Goal: Task Accomplishment & Management: Use online tool/utility

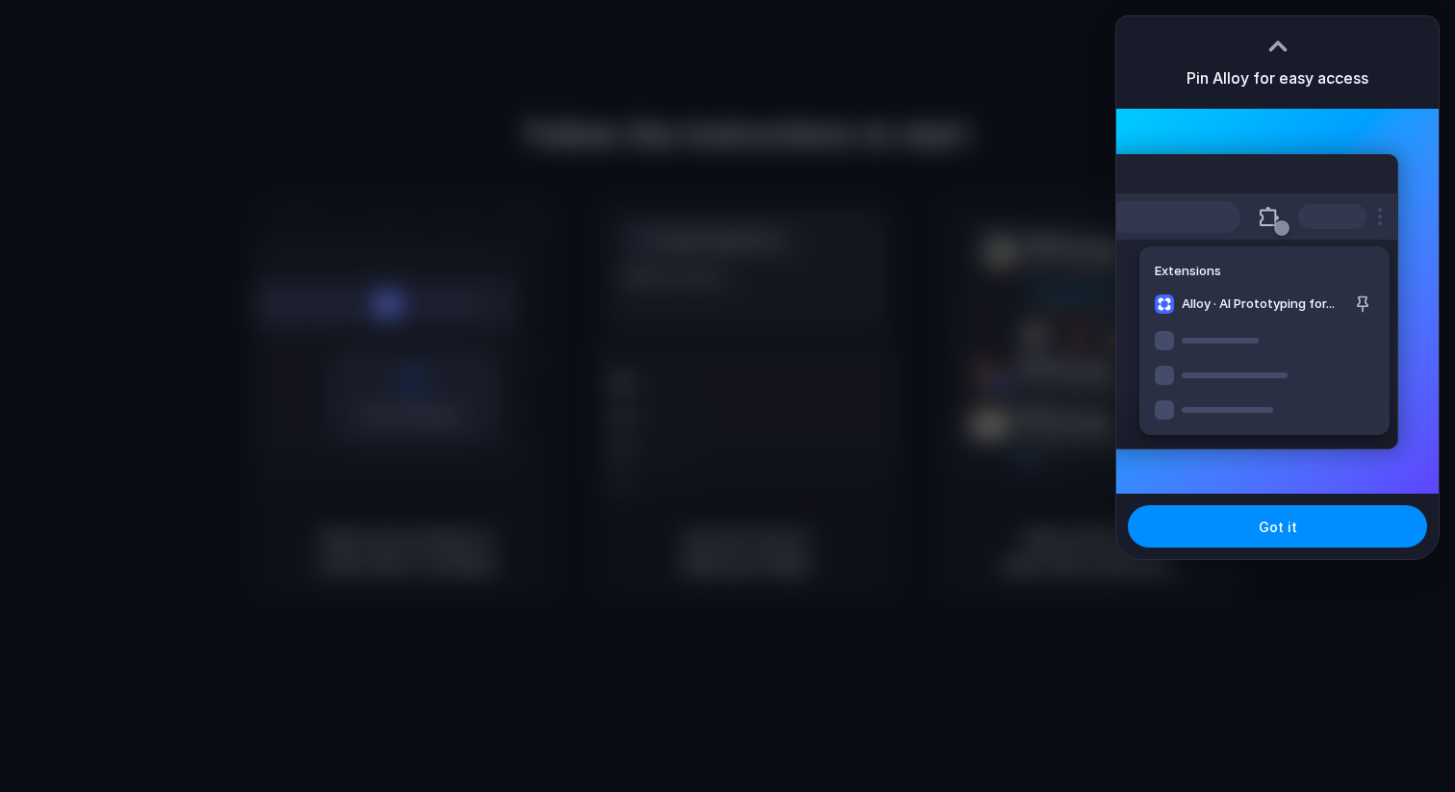
click at [1252, 569] on div at bounding box center [727, 396] width 1455 height 792
click at [1260, 523] on span "Got it" at bounding box center [1278, 527] width 38 height 20
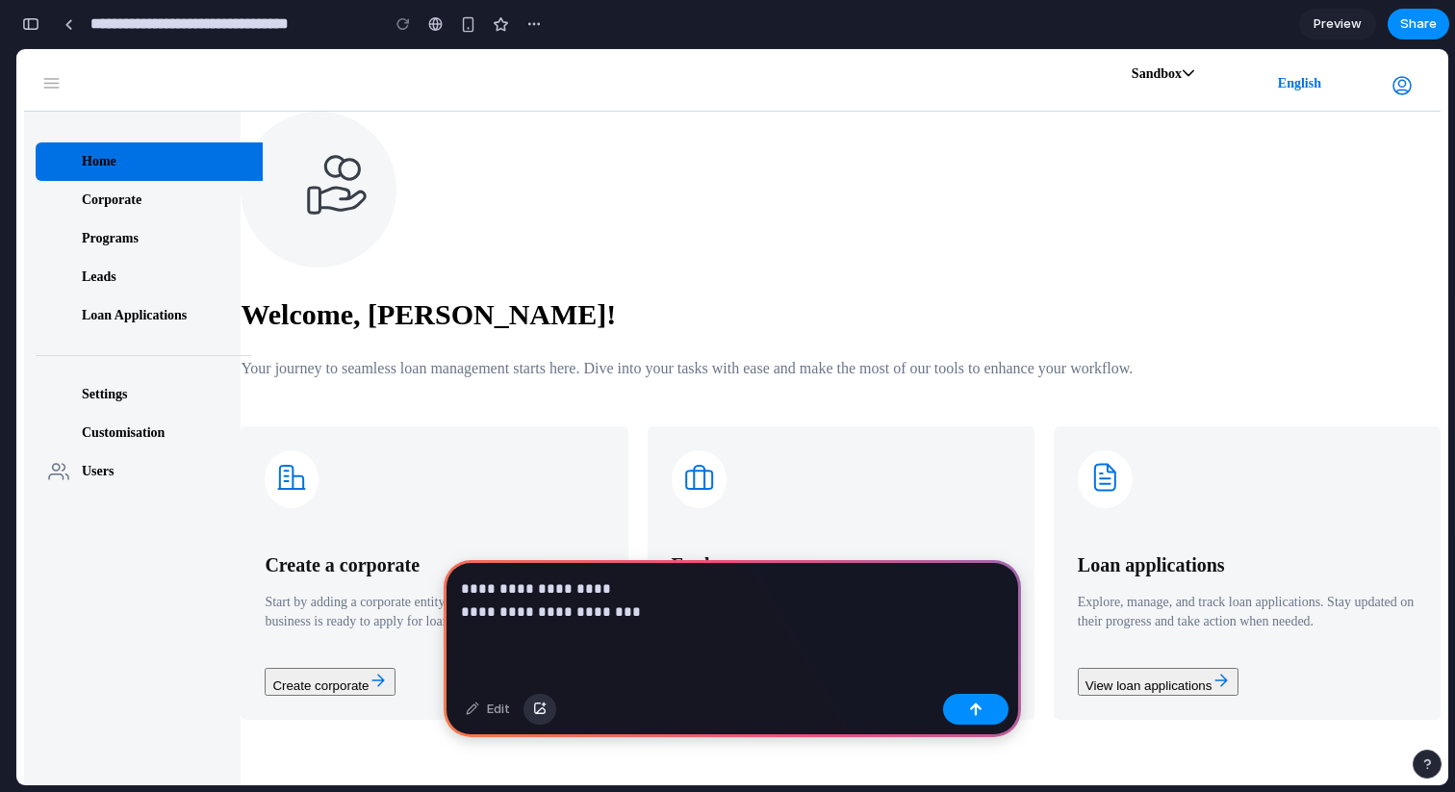
click at [538, 713] on div "button" at bounding box center [539, 710] width 13 height 12
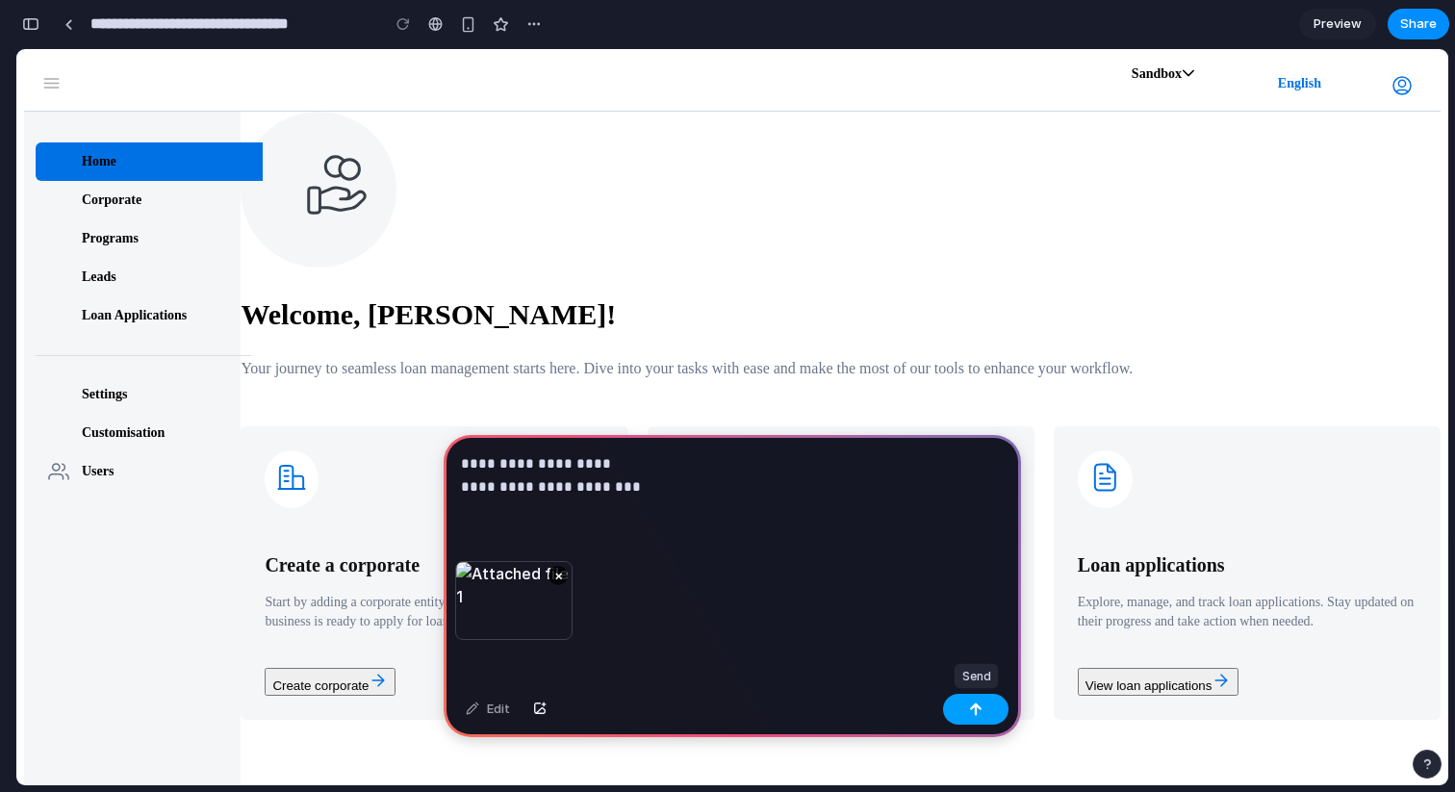
click at [993, 712] on button "button" at bounding box center [975, 709] width 65 height 31
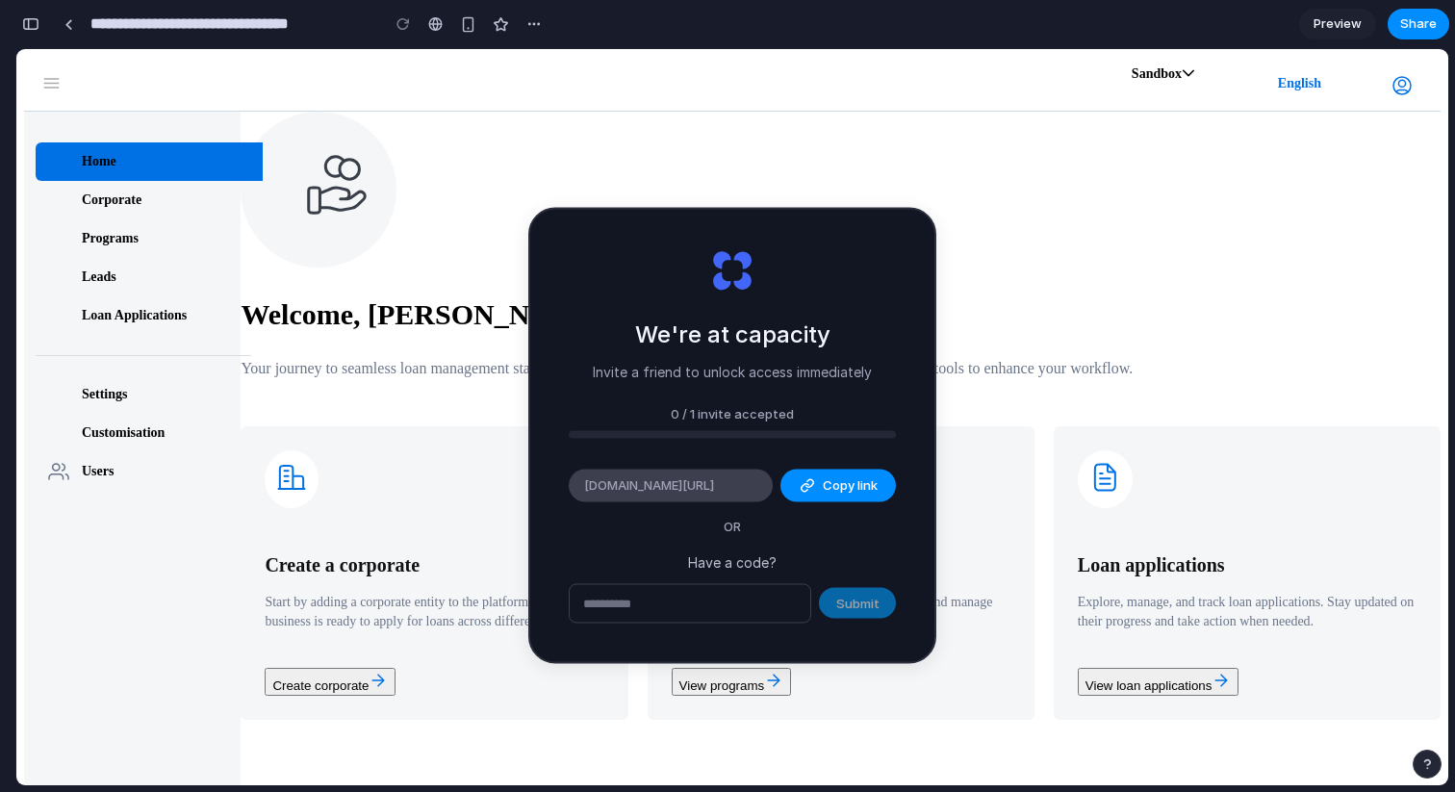
click at [703, 489] on span "[DOMAIN_NAME][URL]" at bounding box center [649, 485] width 130 height 19
click at [814, 491] on button "Copy link" at bounding box center [837, 486] width 115 height 33
click at [882, 251] on div "We're at capacity Invite a friend to unlock access immediately 0 / 1 invite acc…" at bounding box center [732, 436] width 404 height 452
click at [882, 187] on section "Welcome, Yashobanta! Your journey to seamless loan management starts here. Dive…" at bounding box center [841, 416] width 1200 height 608
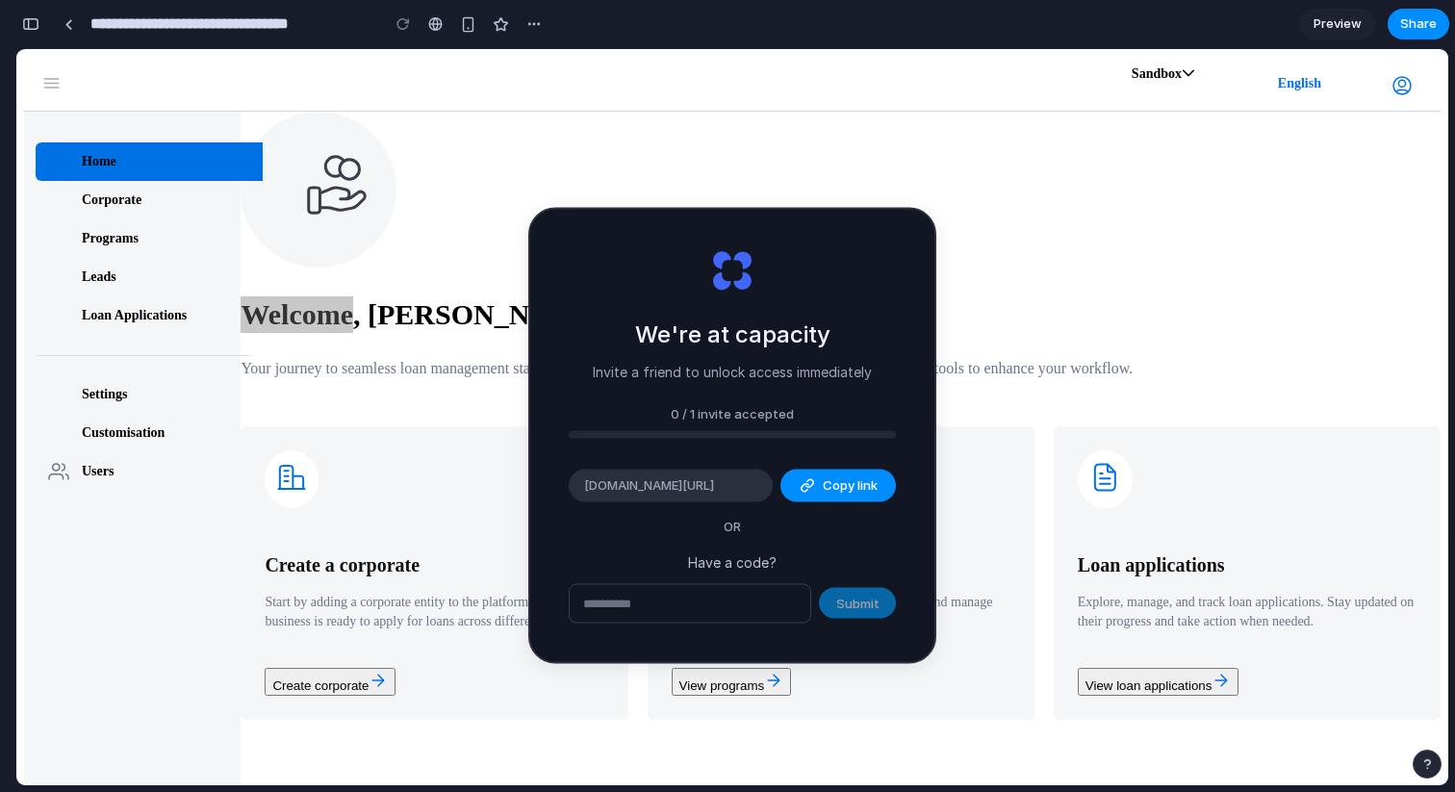
click at [817, 398] on div "We're at capacity Invite a friend to unlock access immediately 0 / 1 invite acc…" at bounding box center [732, 436] width 404 height 452
click at [1040, 362] on div "Welcome, Yashobanta! Your journey to seamless loan management starts here. Dive…" at bounding box center [841, 338] width 1200 height 84
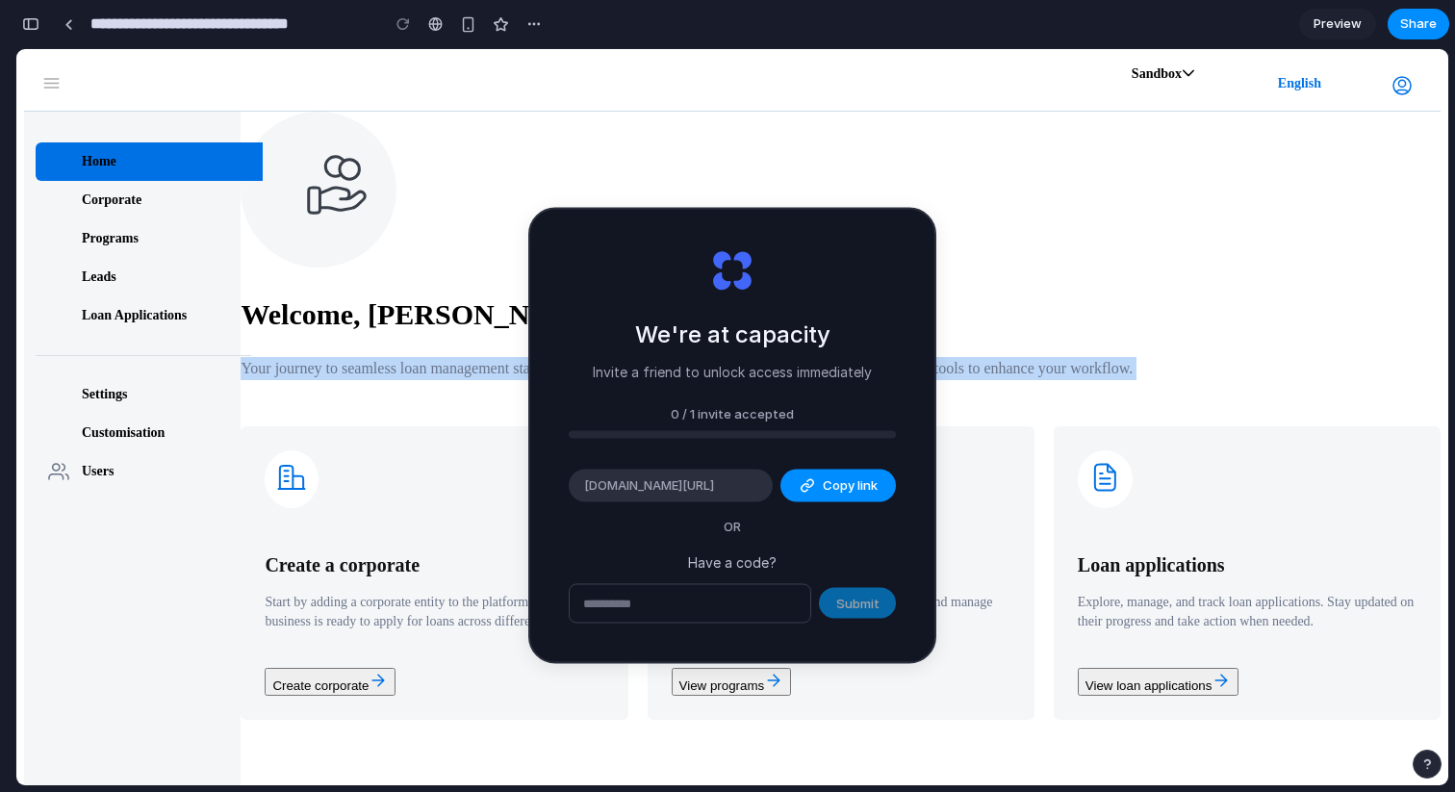
click at [1040, 362] on div "Welcome, Yashobanta! Your journey to seamless loan management starts here. Dive…" at bounding box center [841, 338] width 1200 height 84
click at [939, 79] on div "Sandbox English" at bounding box center [732, 84] width 1417 height 55
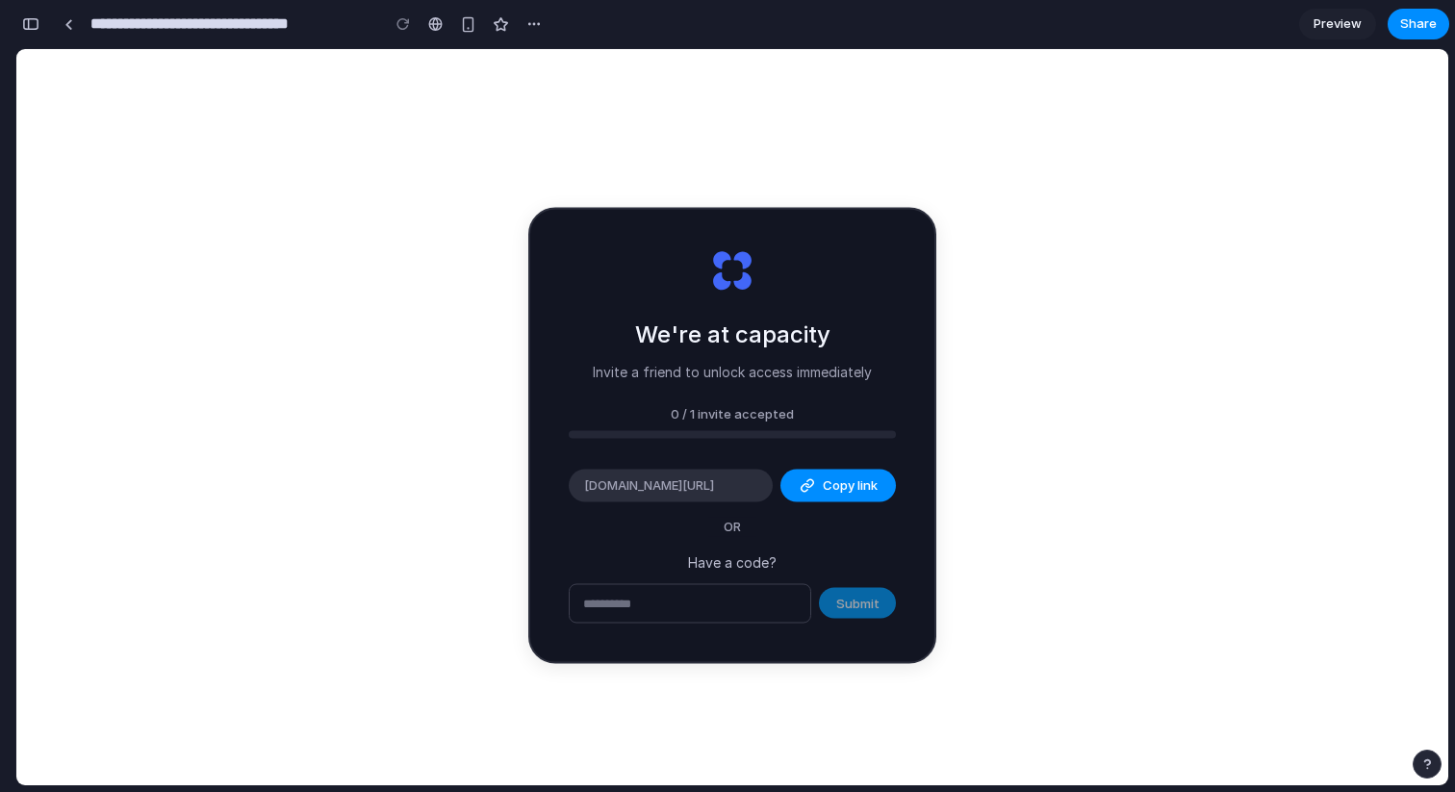
type input "**********"
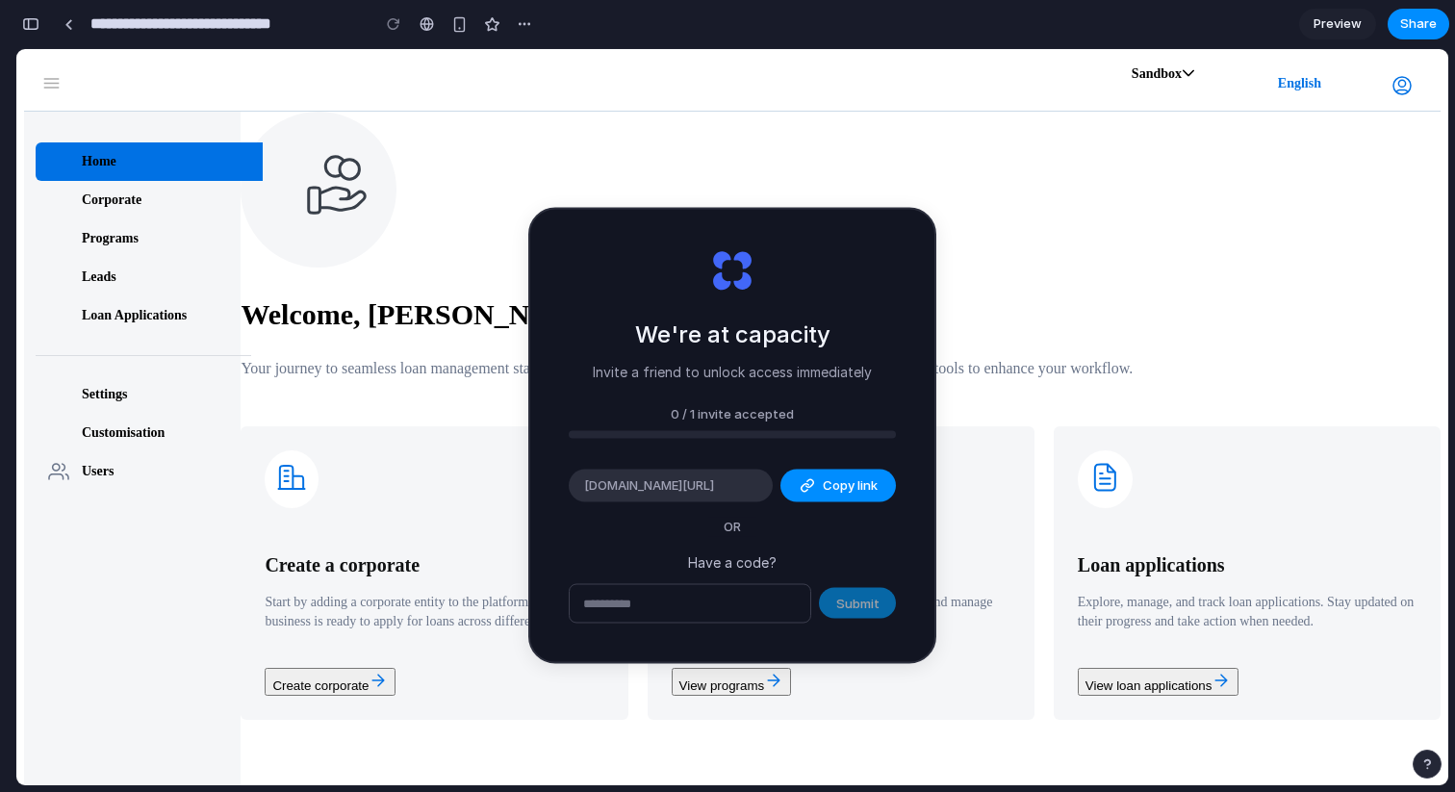
click at [1135, 318] on div "Welcome, [PERSON_NAME]! Your journey to seamless loan management starts here. D…" at bounding box center [841, 338] width 1200 height 84
drag, startPoint x: 257, startPoint y: 38, endPoint x: 130, endPoint y: 90, distance: 137.3
click at [257, 38] on input "**********" at bounding box center [225, 24] width 277 height 35
click at [114, 195] on div "Corporate" at bounding box center [112, 200] width 60 height 19
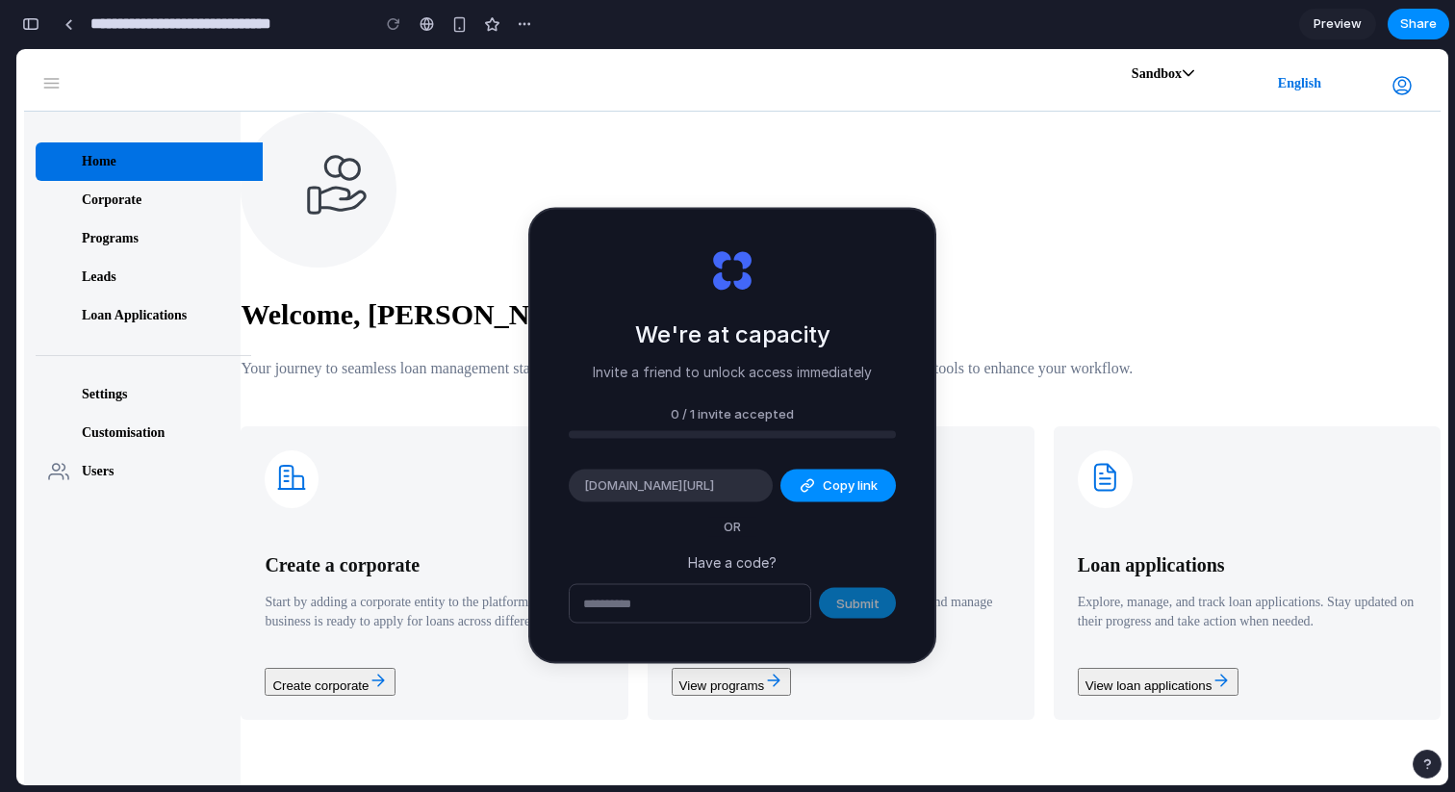
click at [157, 263] on div "Leads" at bounding box center [155, 277] width 239 height 38
click at [169, 332] on div "Home Corporate Programs Leads Loan Applications Settings Customisation Users" at bounding box center [144, 316] width 216 height 348
click at [520, 23] on div "button" at bounding box center [524, 23] width 15 height 15
click at [471, 527] on div "Duplicate Delete" at bounding box center [727, 396] width 1455 height 792
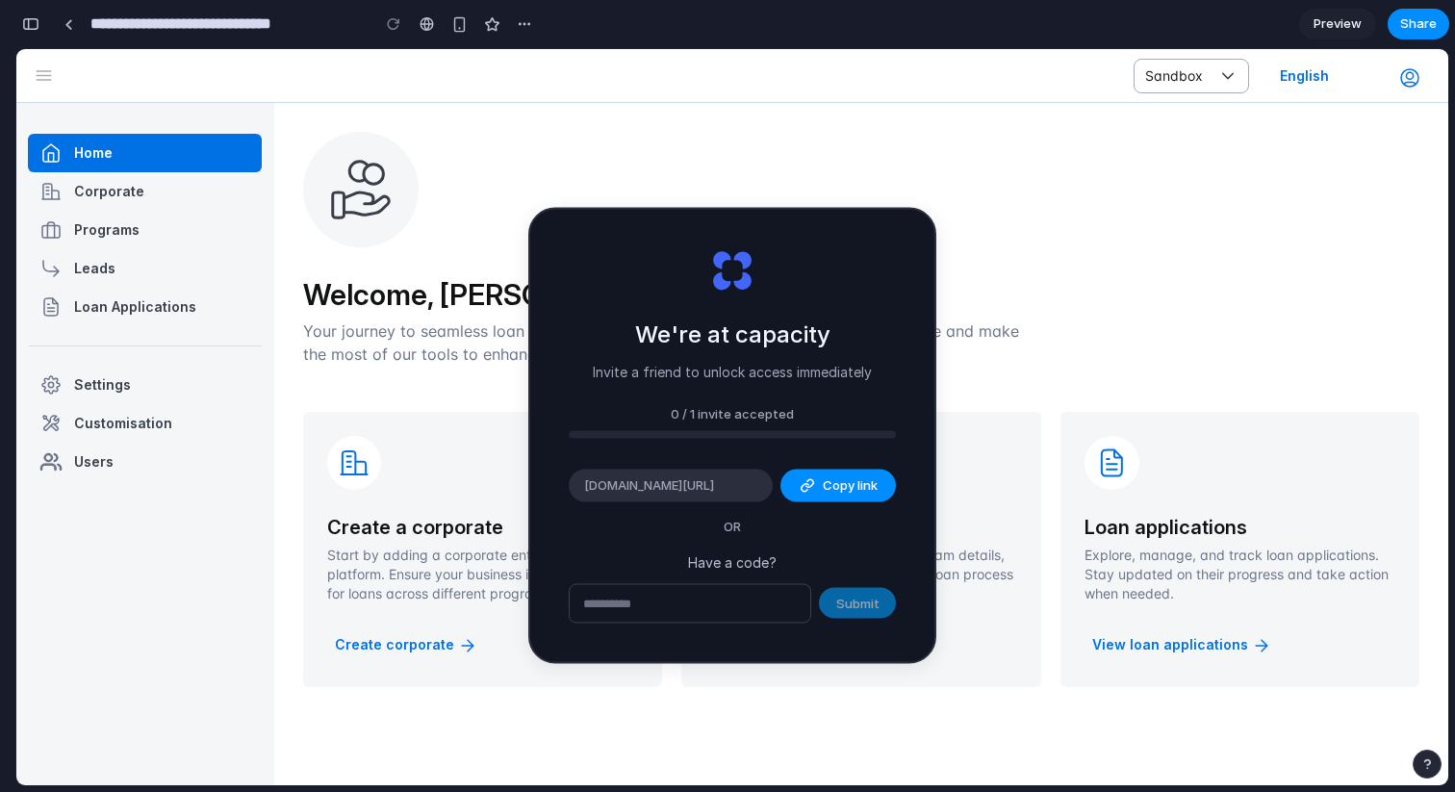
scroll to position [590, 0]
click at [991, 509] on div "Explore programs Access loan programs, review program details, and manage crite…" at bounding box center [860, 549] width 359 height 275
click at [608, 144] on section "Welcome, Yashobanta! Your journey to seamless loan management starts here. Dive…" at bounding box center [861, 409] width 1174 height 613
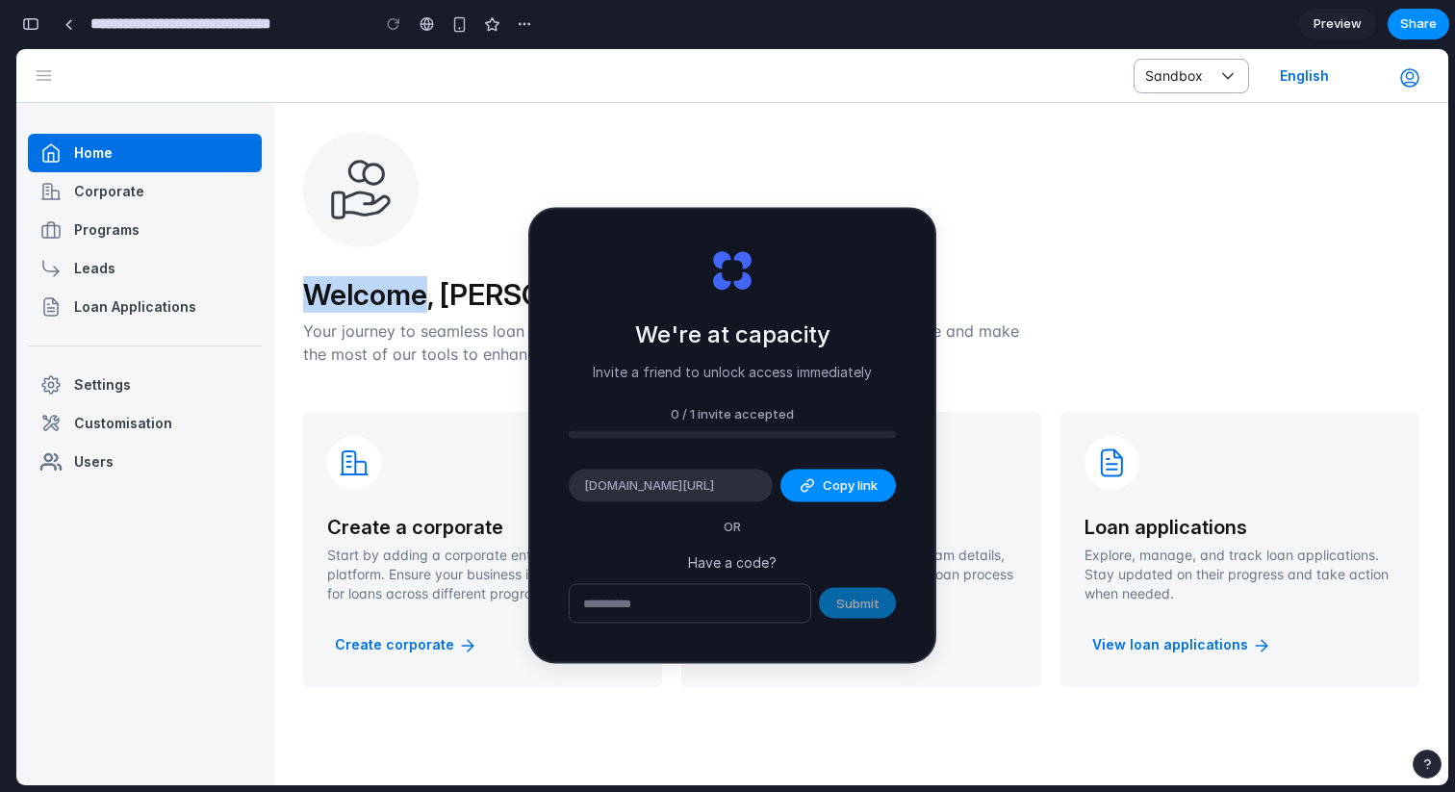
click at [608, 144] on section "Welcome, Yashobanta! Your journey to seamless loan management starts here. Dive…" at bounding box center [861, 409] width 1174 height 613
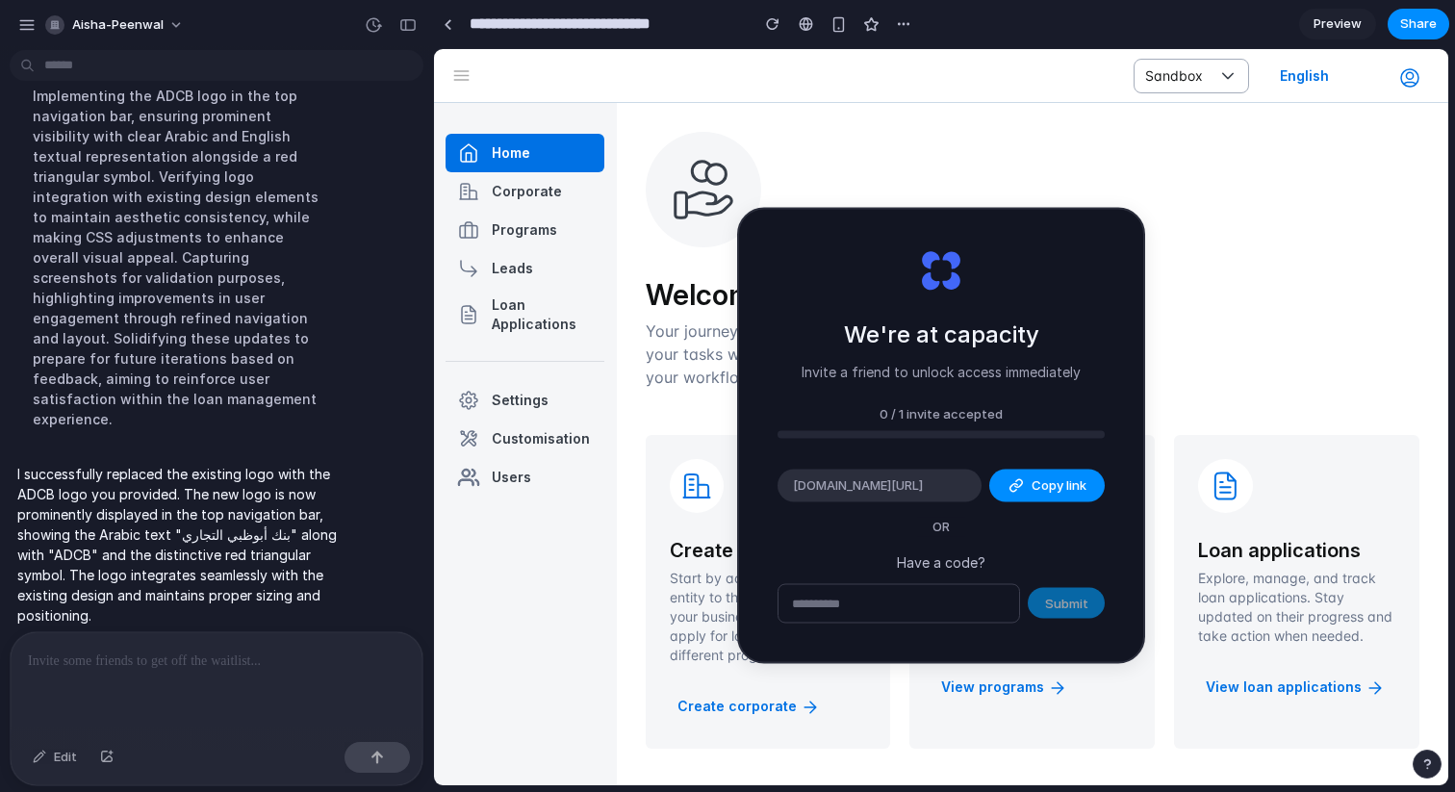
scroll to position [0, 0]
click at [1027, 484] on button "Copy link" at bounding box center [1046, 486] width 115 height 33
click at [745, 88] on div "Sandbox English" at bounding box center [941, 76] width 1014 height 54
drag, startPoint x: 624, startPoint y: 25, endPoint x: 271, endPoint y: 38, distance: 352.5
click at [624, 25] on input "**********" at bounding box center [604, 24] width 277 height 35
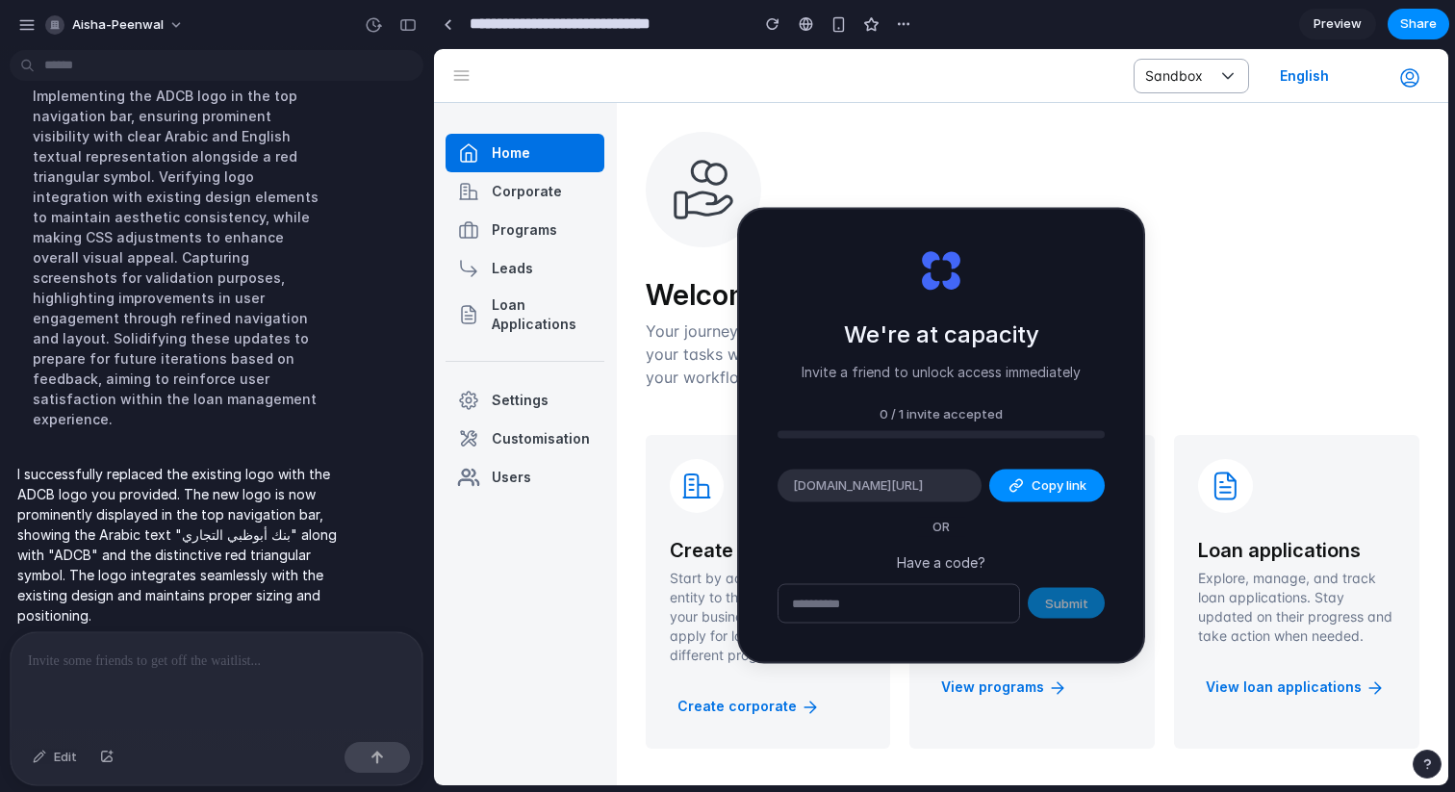
click at [584, 276] on div "Leads" at bounding box center [525, 268] width 159 height 38
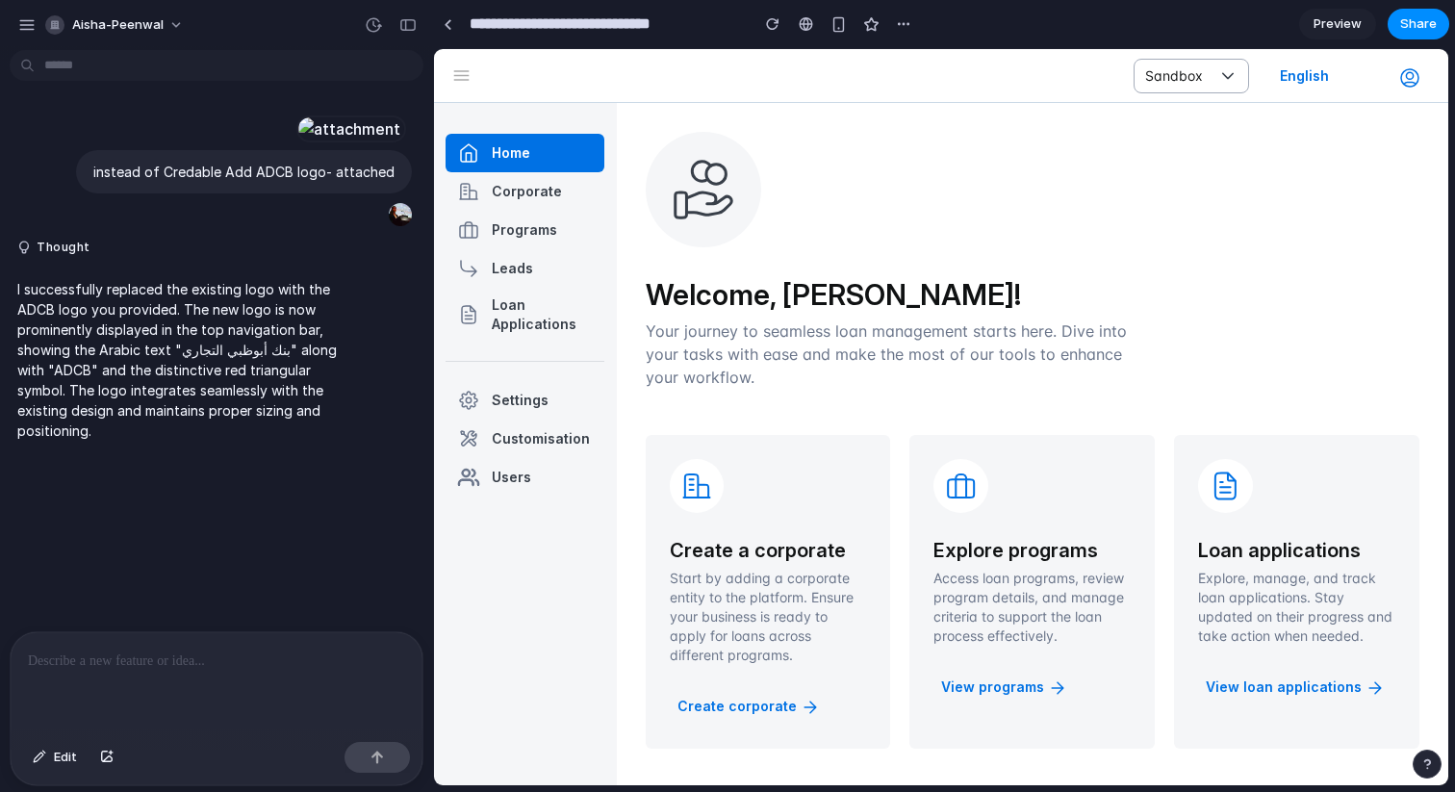
drag, startPoint x: 493, startPoint y: 77, endPoint x: 596, endPoint y: 77, distance: 103.0
click at [596, 77] on div at bounding box center [579, 76] width 177 height 24
click at [168, 689] on div at bounding box center [217, 683] width 412 height 102
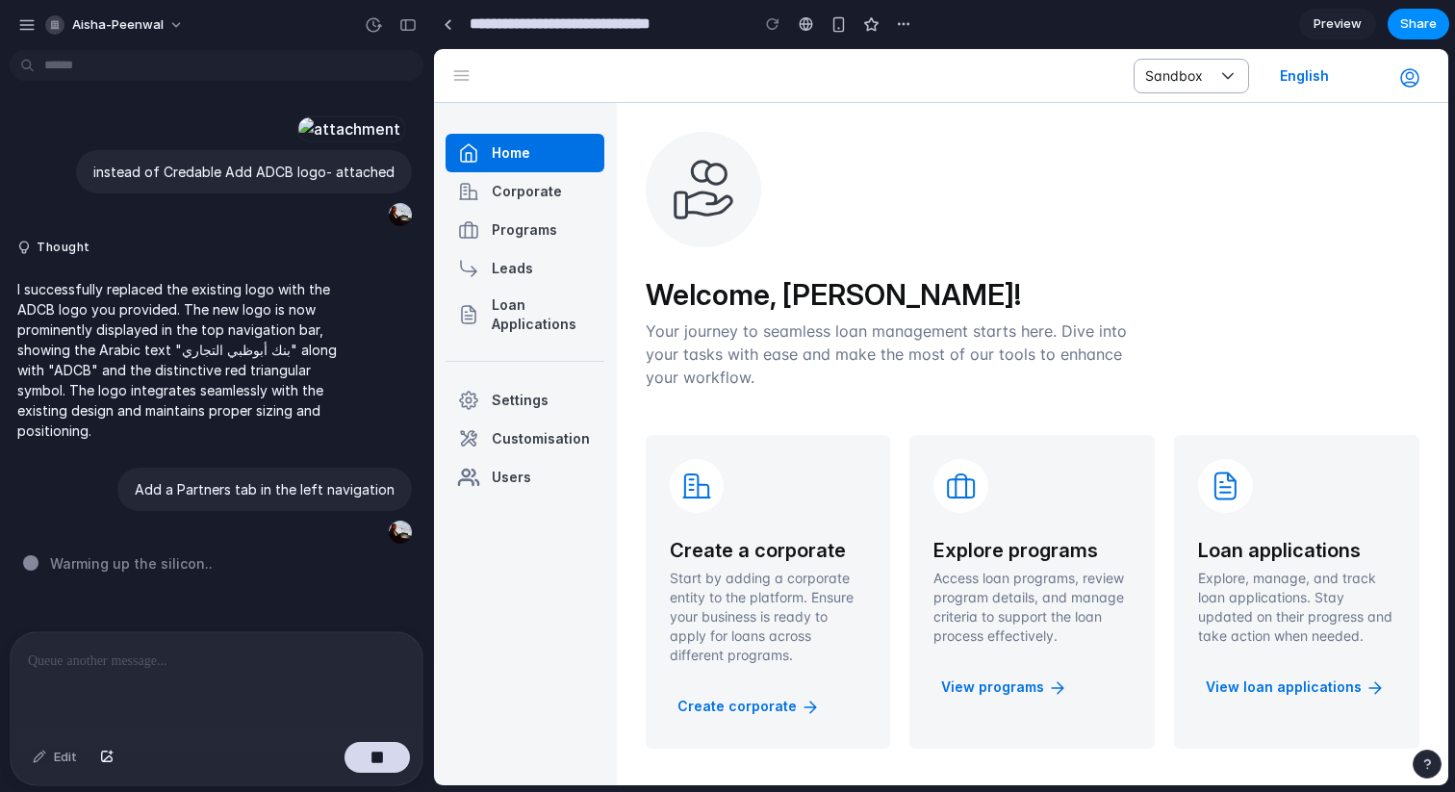
click at [517, 194] on div "Corporate" at bounding box center [527, 191] width 70 height 19
click at [530, 232] on div "Programs" at bounding box center [524, 229] width 65 height 19
click at [530, 302] on div "Loan Applications" at bounding box center [542, 314] width 101 height 38
click at [735, 703] on button "Create corporate" at bounding box center [749, 706] width 158 height 37
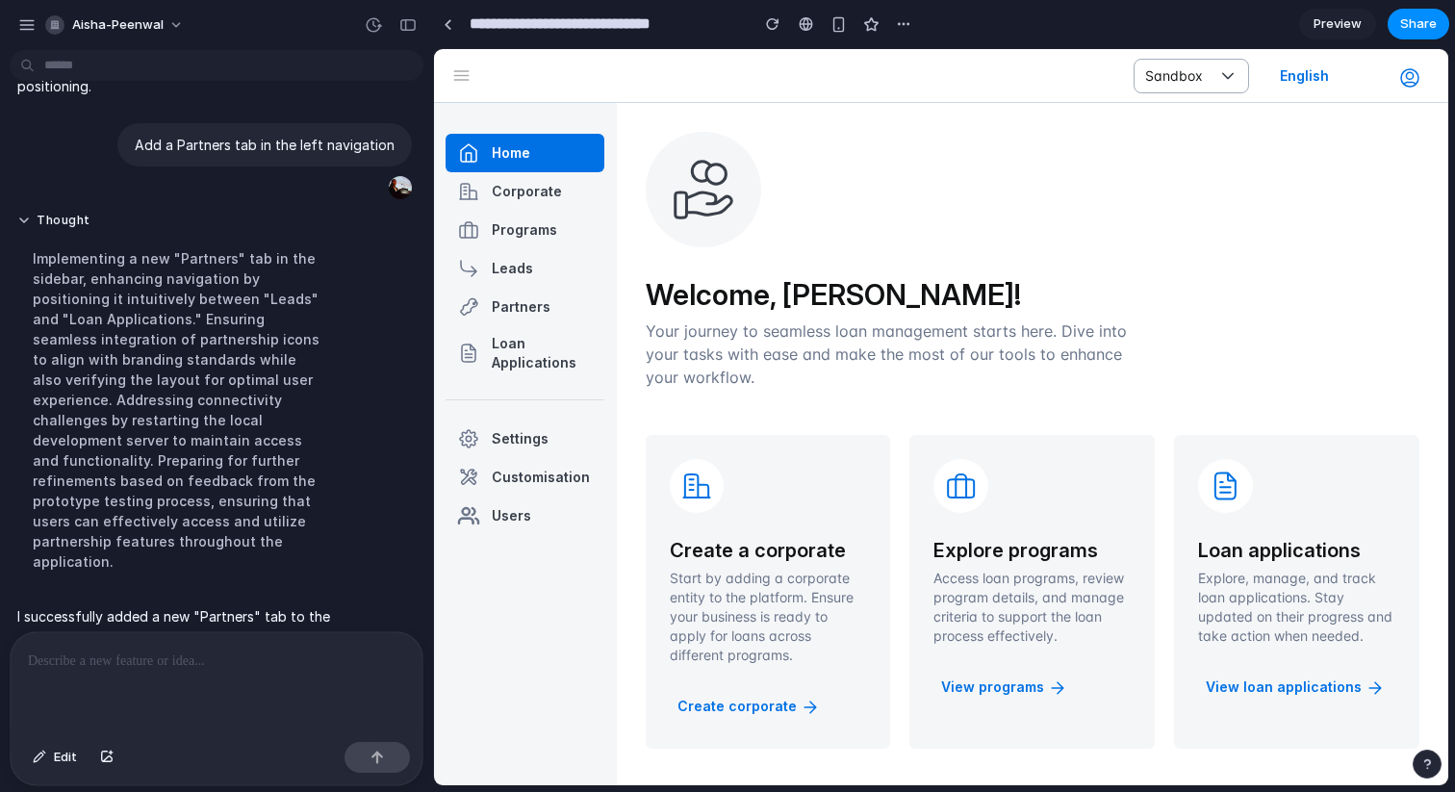
scroll to position [506, 0]
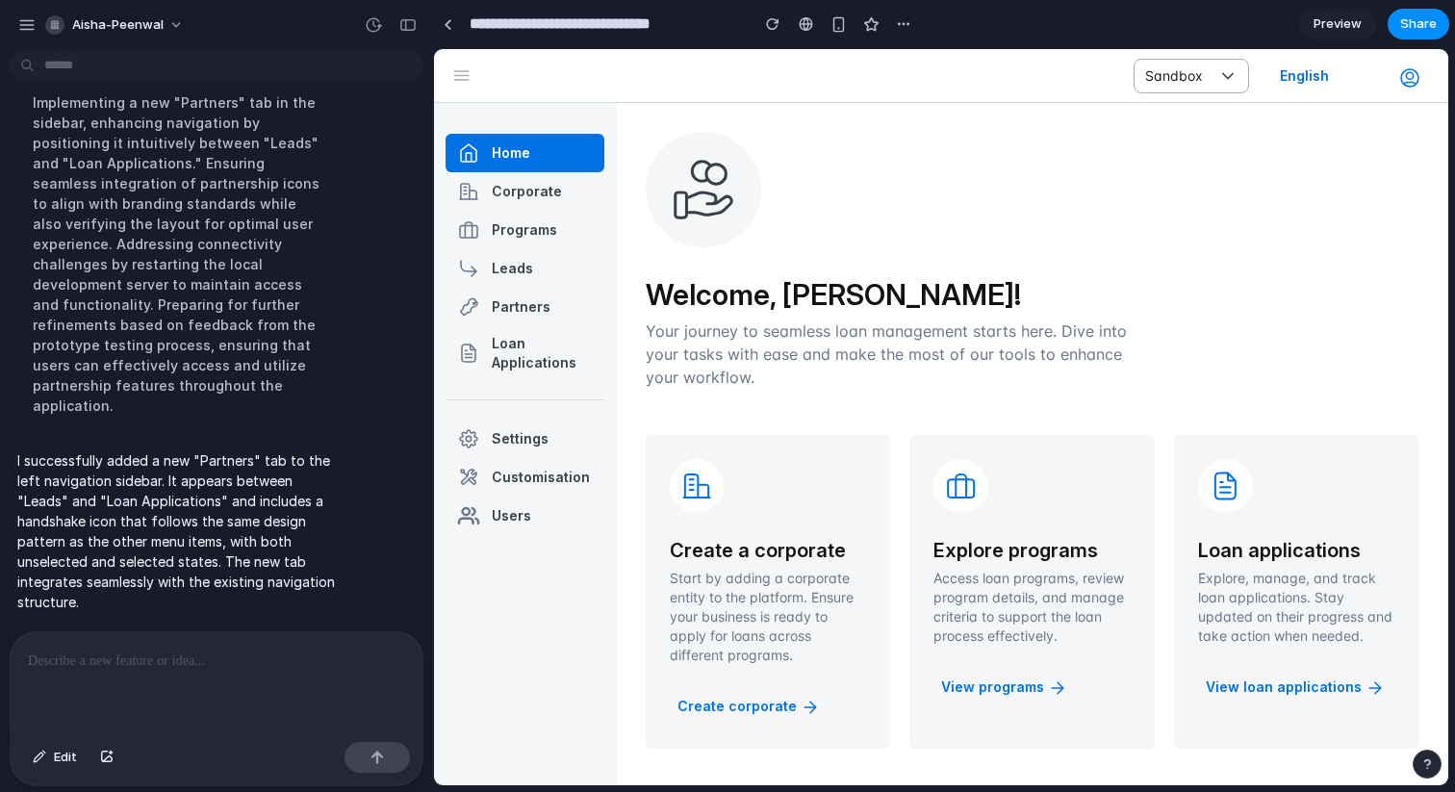
click at [515, 305] on div "Partners" at bounding box center [521, 306] width 59 height 19
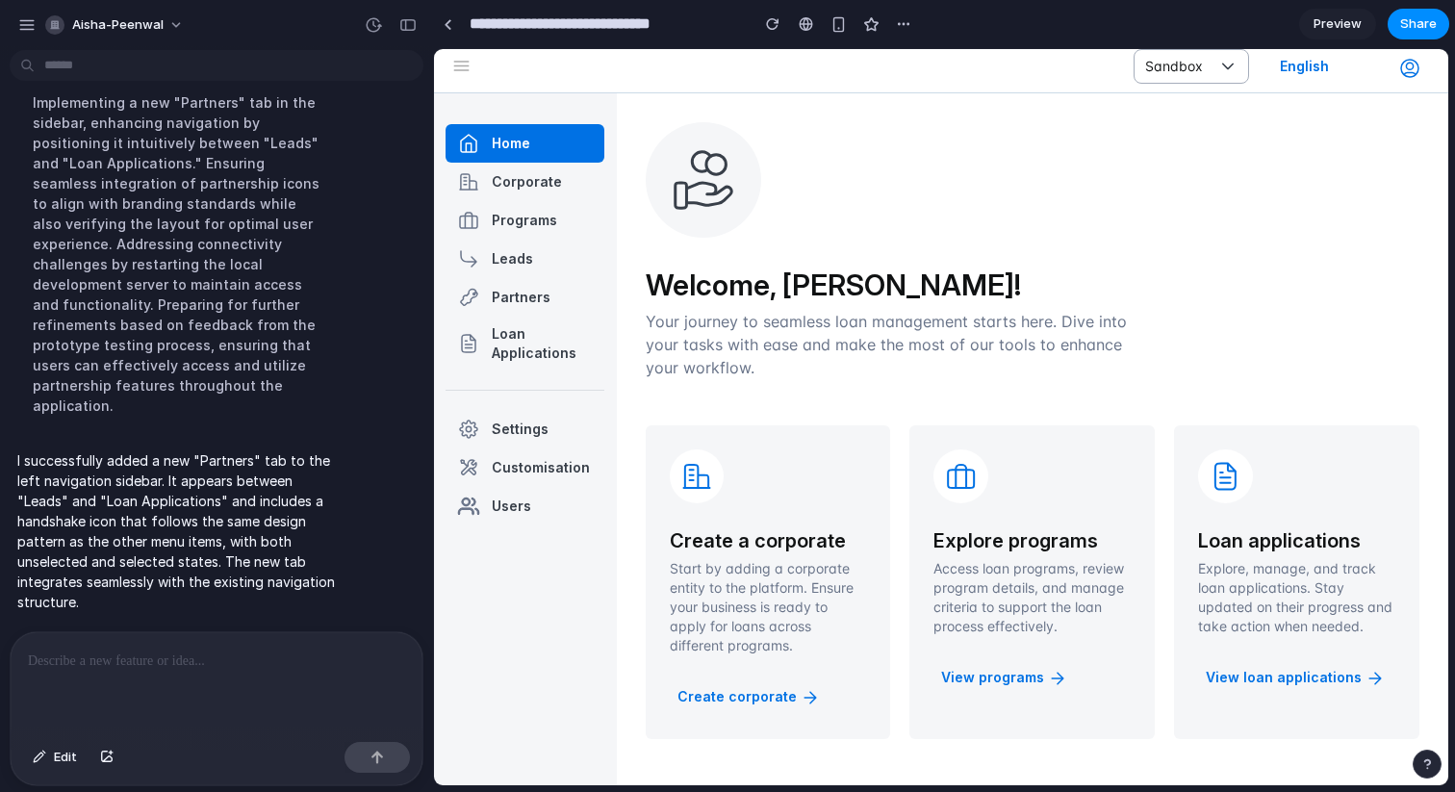
scroll to position [0, 0]
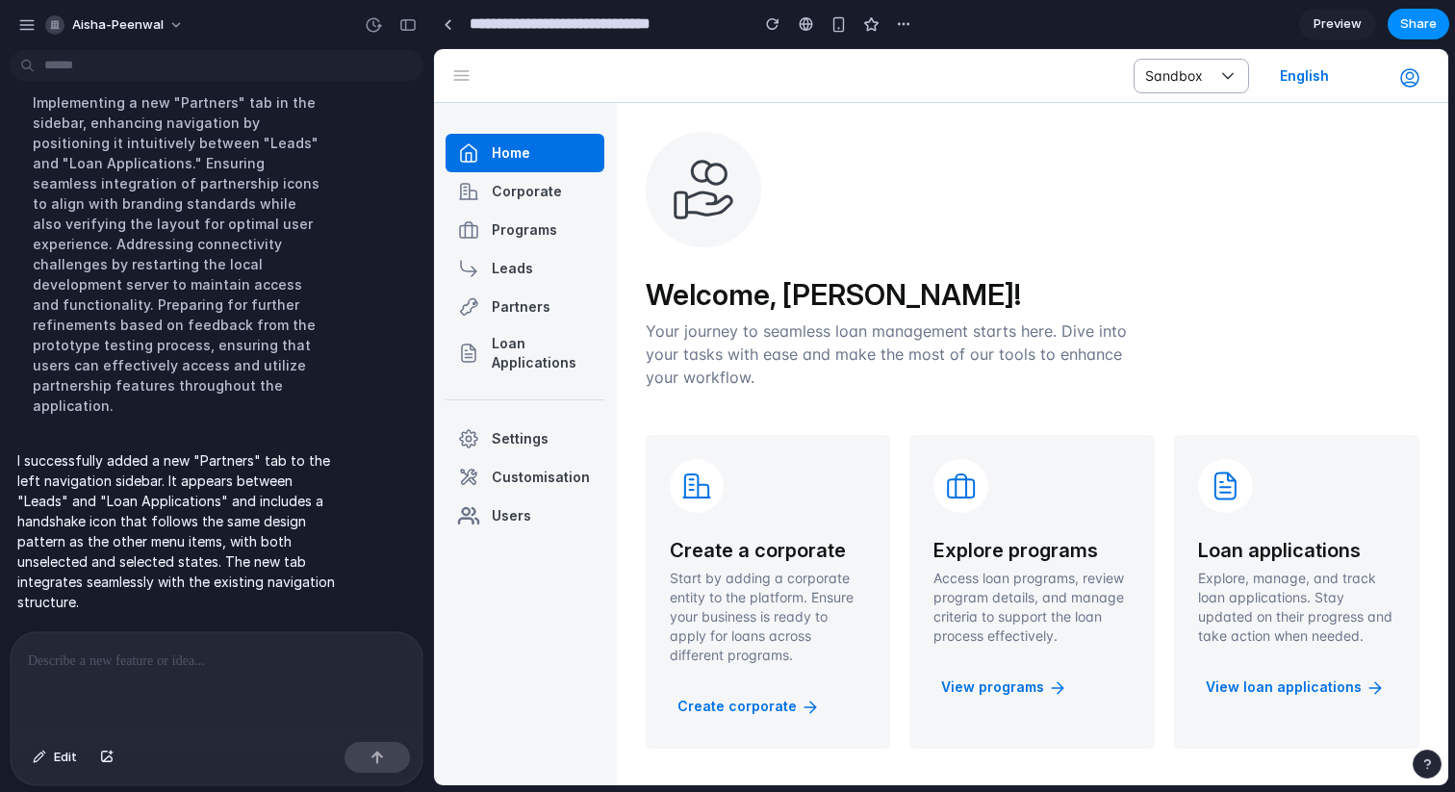
click at [1334, 19] on span "Preview" at bounding box center [1338, 23] width 48 height 19
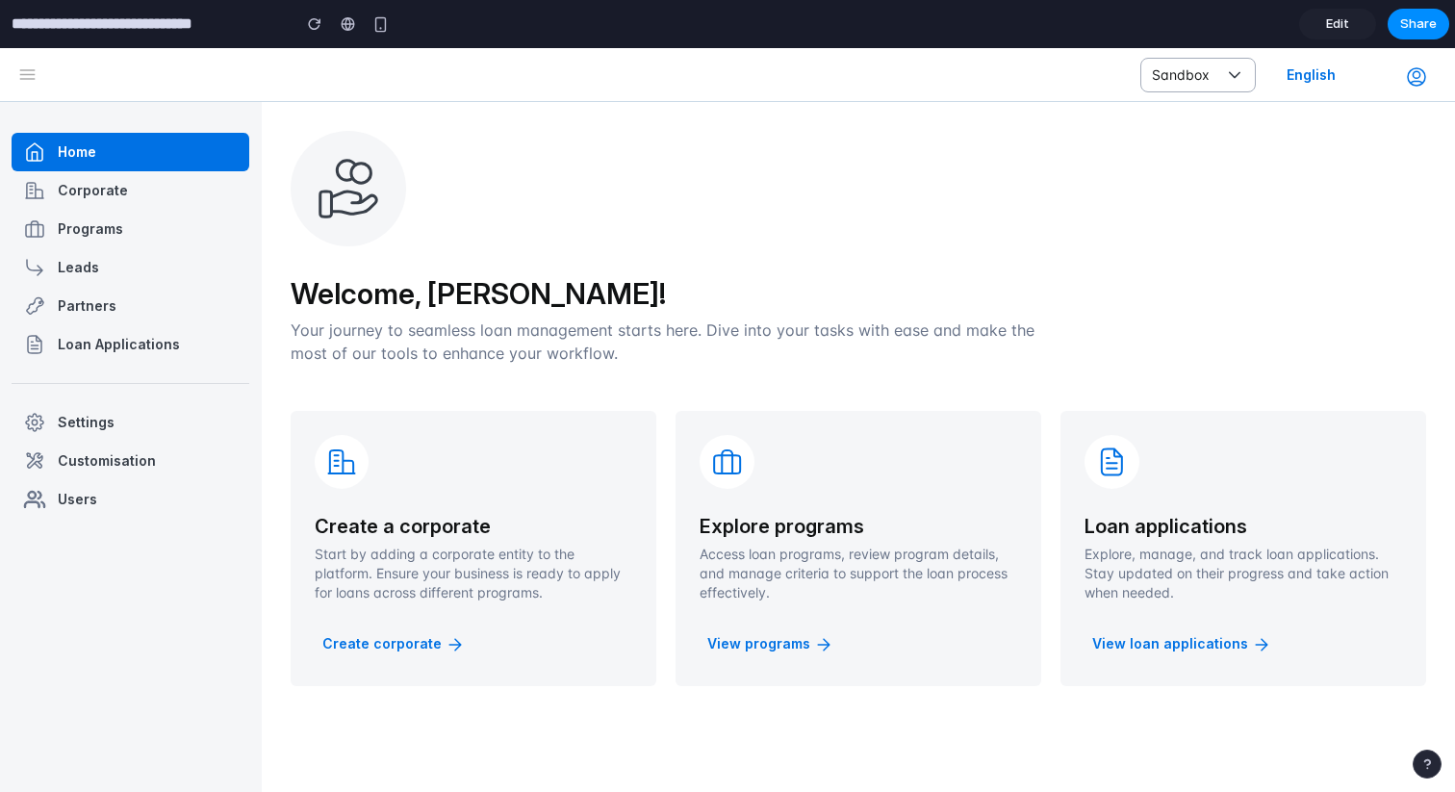
click at [120, 298] on div "Partners" at bounding box center [131, 306] width 238 height 38
click at [1353, 33] on link "Edit" at bounding box center [1337, 24] width 77 height 31
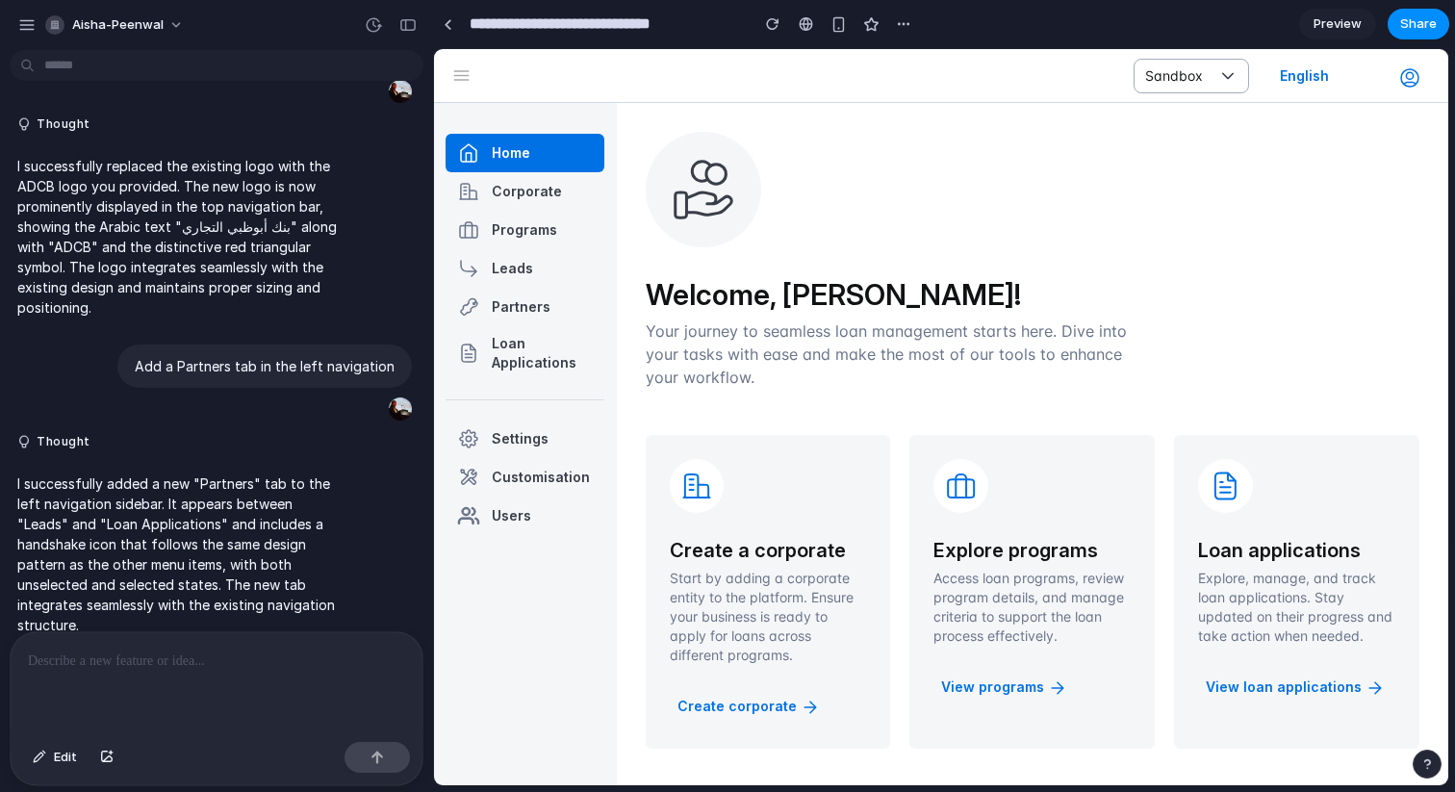
scroll to position [172, 0]
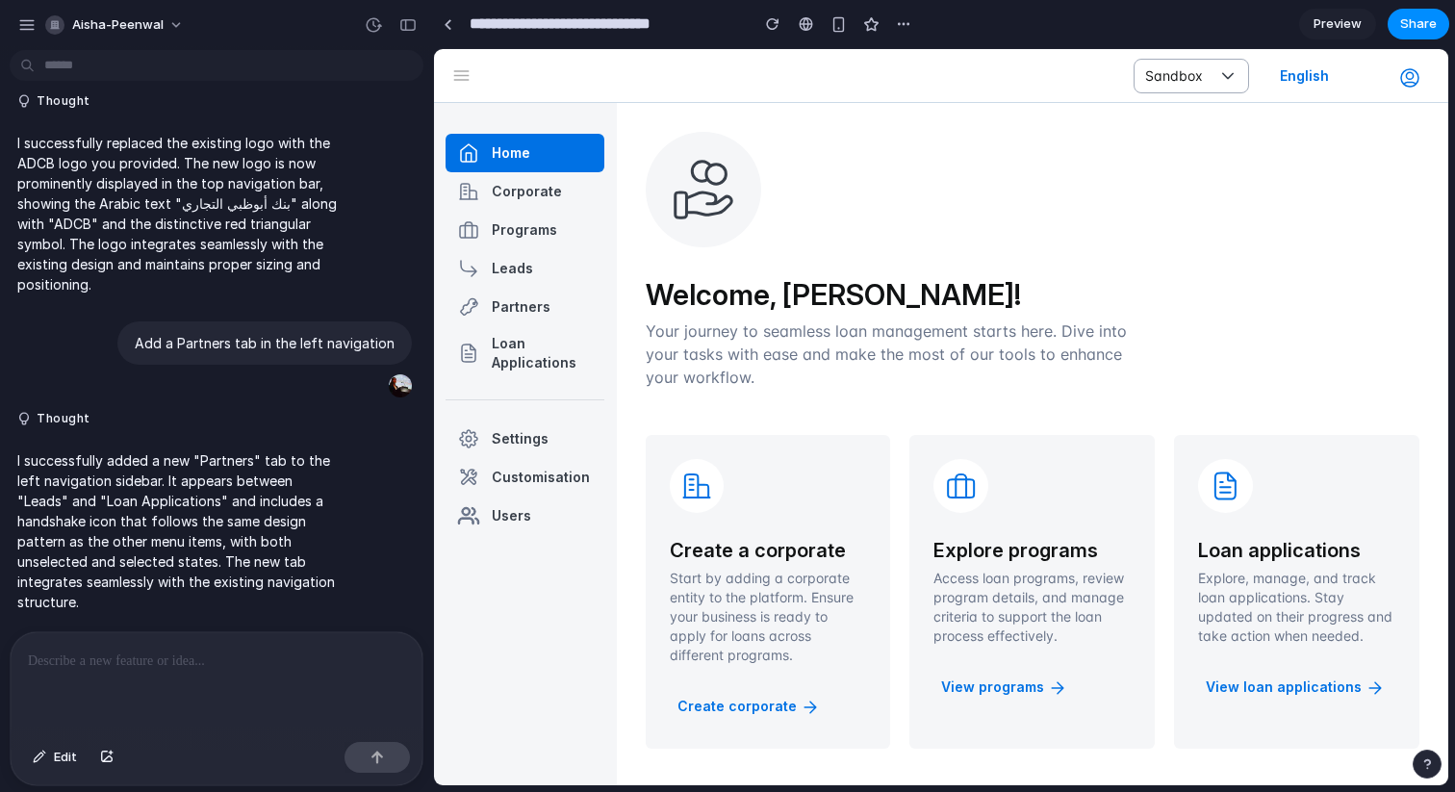
click at [164, 683] on div at bounding box center [217, 683] width 412 height 102
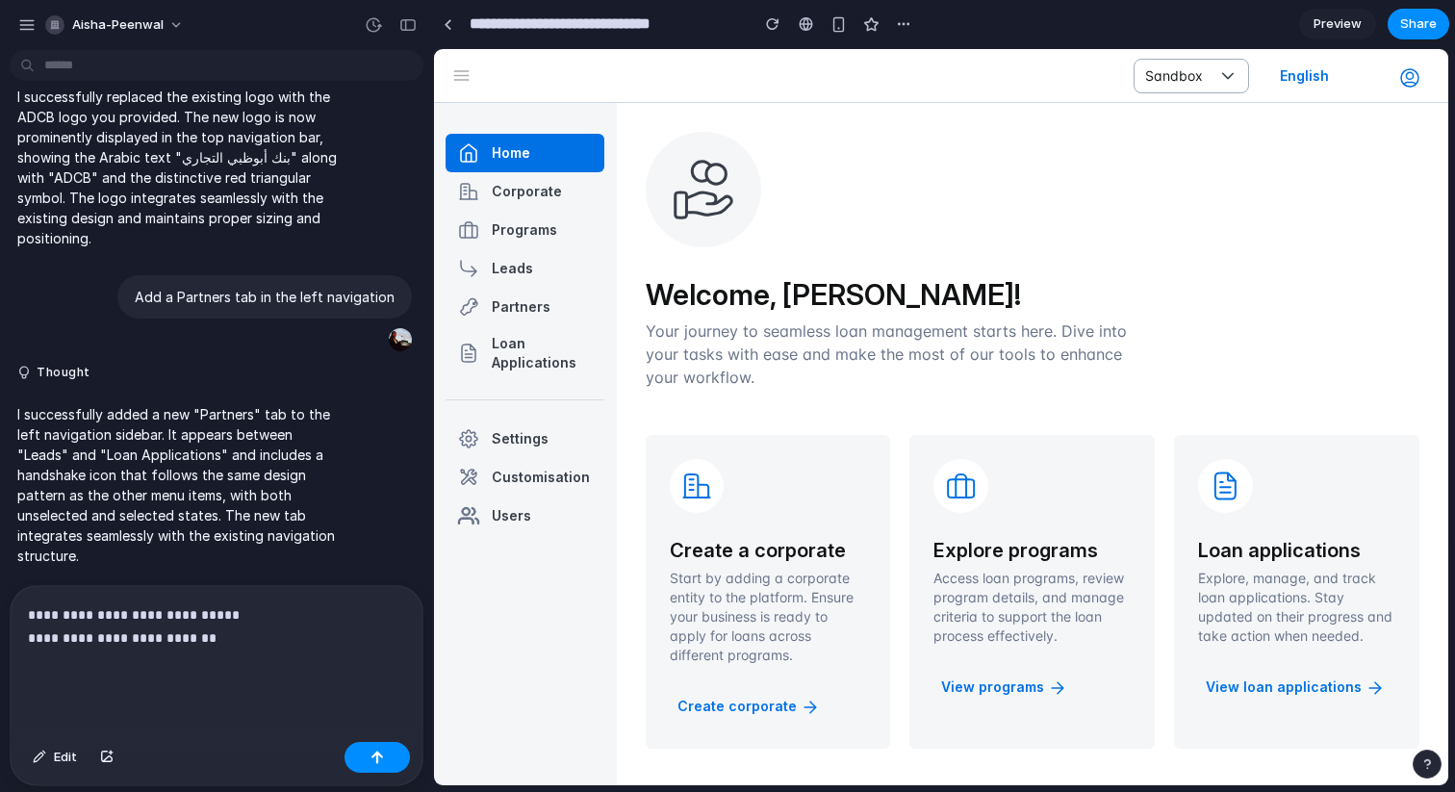
scroll to position [242, 0]
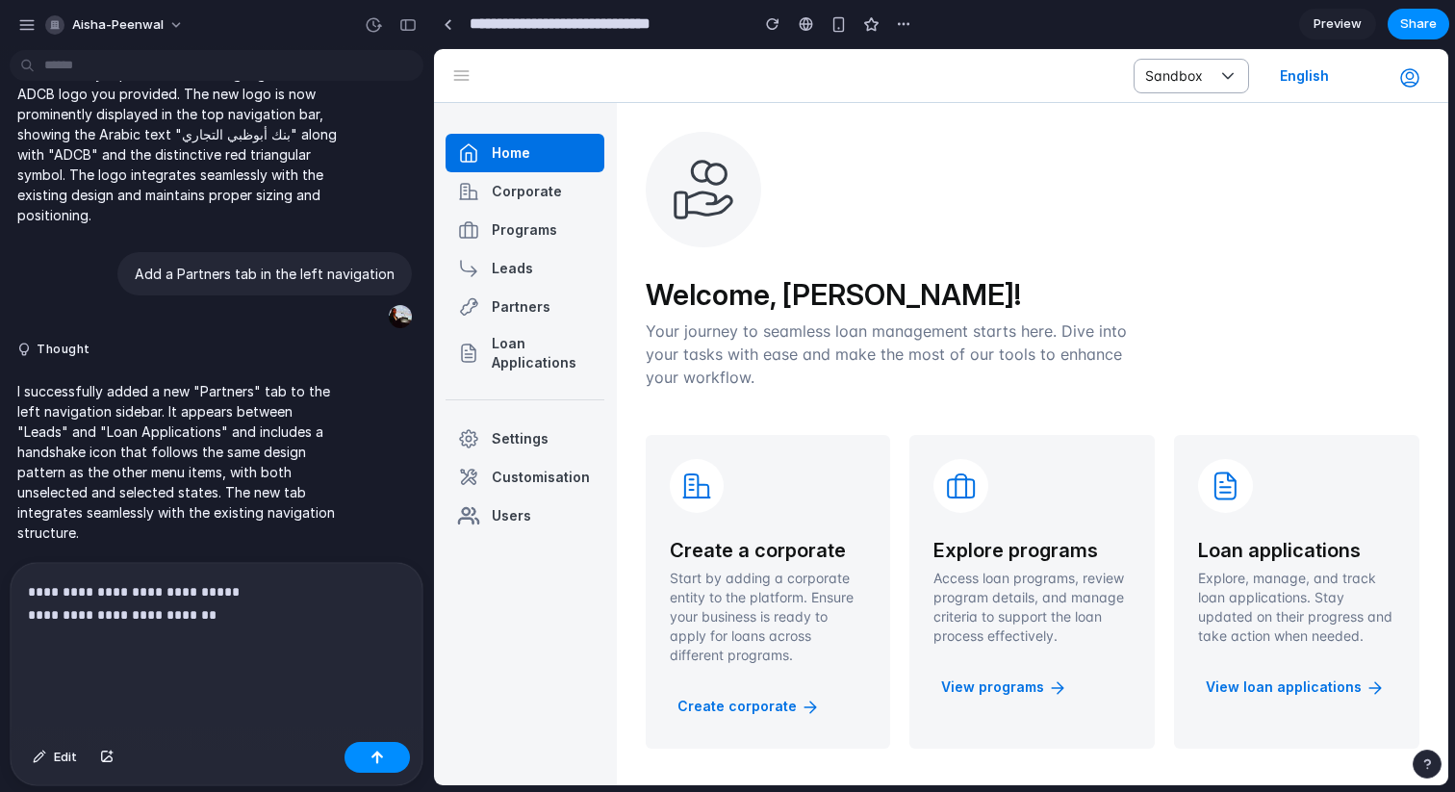
click at [130, 618] on p "**********" at bounding box center [216, 626] width 377 height 92
drag, startPoint x: 255, startPoint y: 615, endPoint x: 140, endPoint y: 608, distance: 115.7
click at [140, 608] on p "**********" at bounding box center [216, 626] width 377 height 92
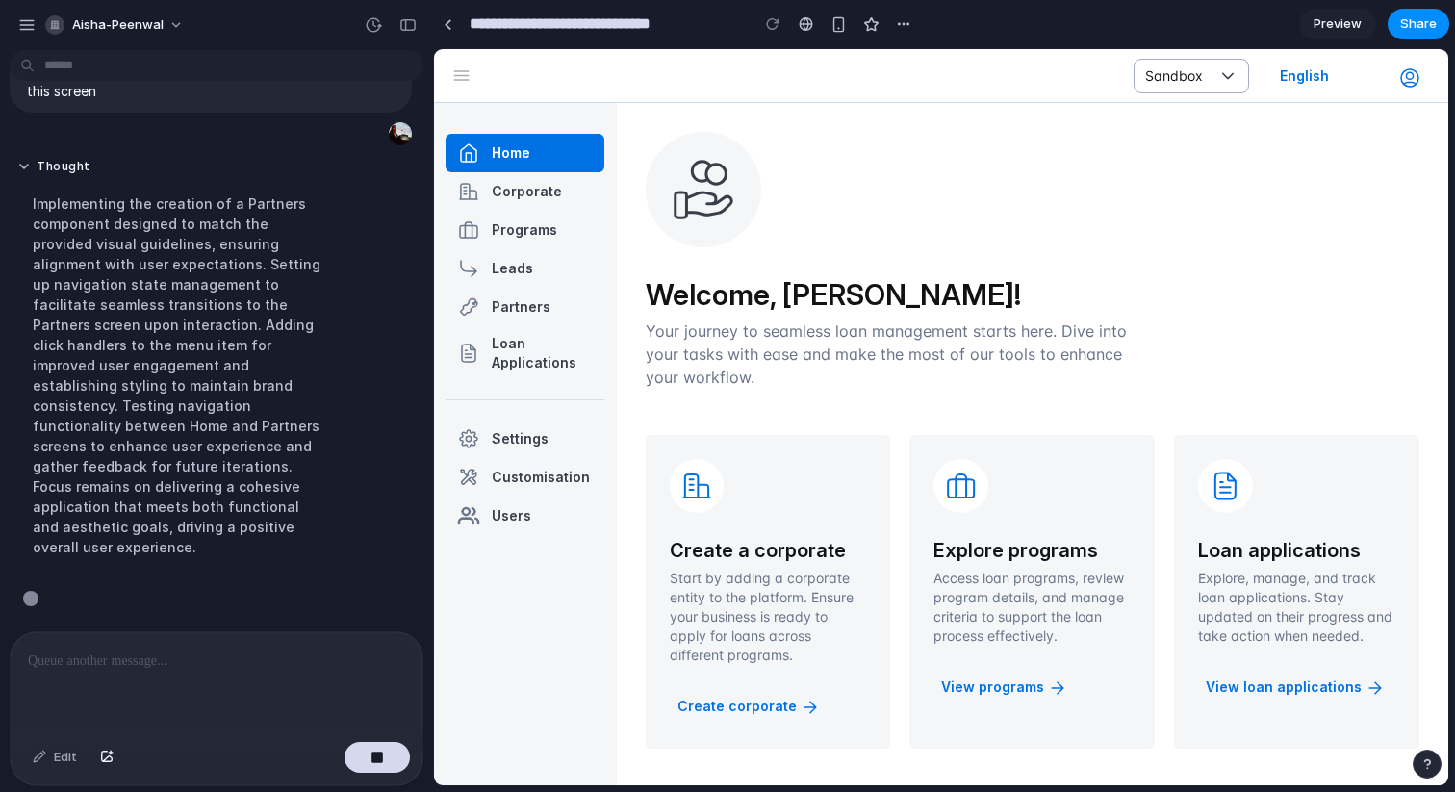
scroll to position [935, 0]
click at [770, 4] on div "**********" at bounding box center [675, 24] width 485 height 42
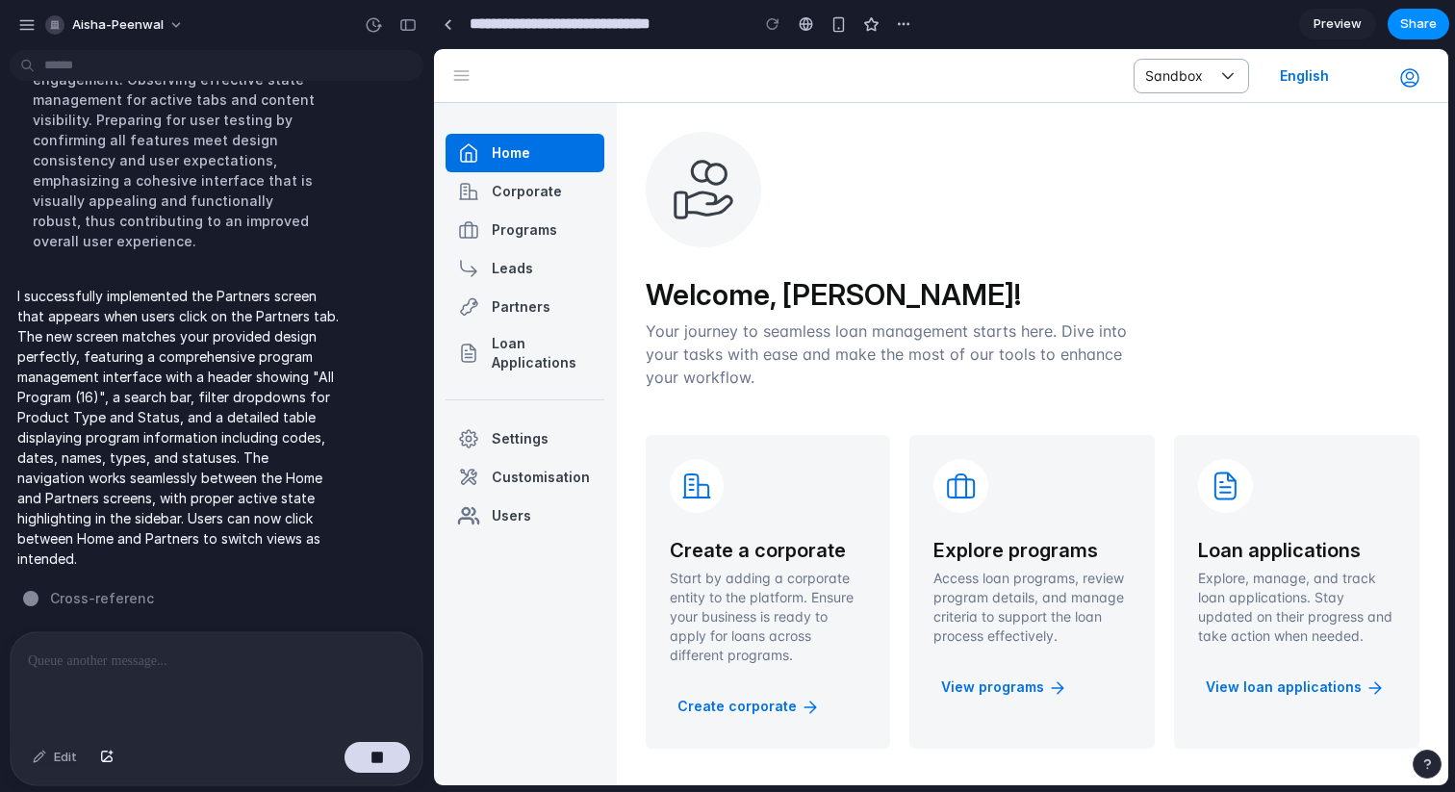
scroll to position [1241, 0]
click at [542, 231] on div "Programs" at bounding box center [524, 229] width 65 height 19
click at [538, 308] on div "Partners" at bounding box center [521, 306] width 59 height 19
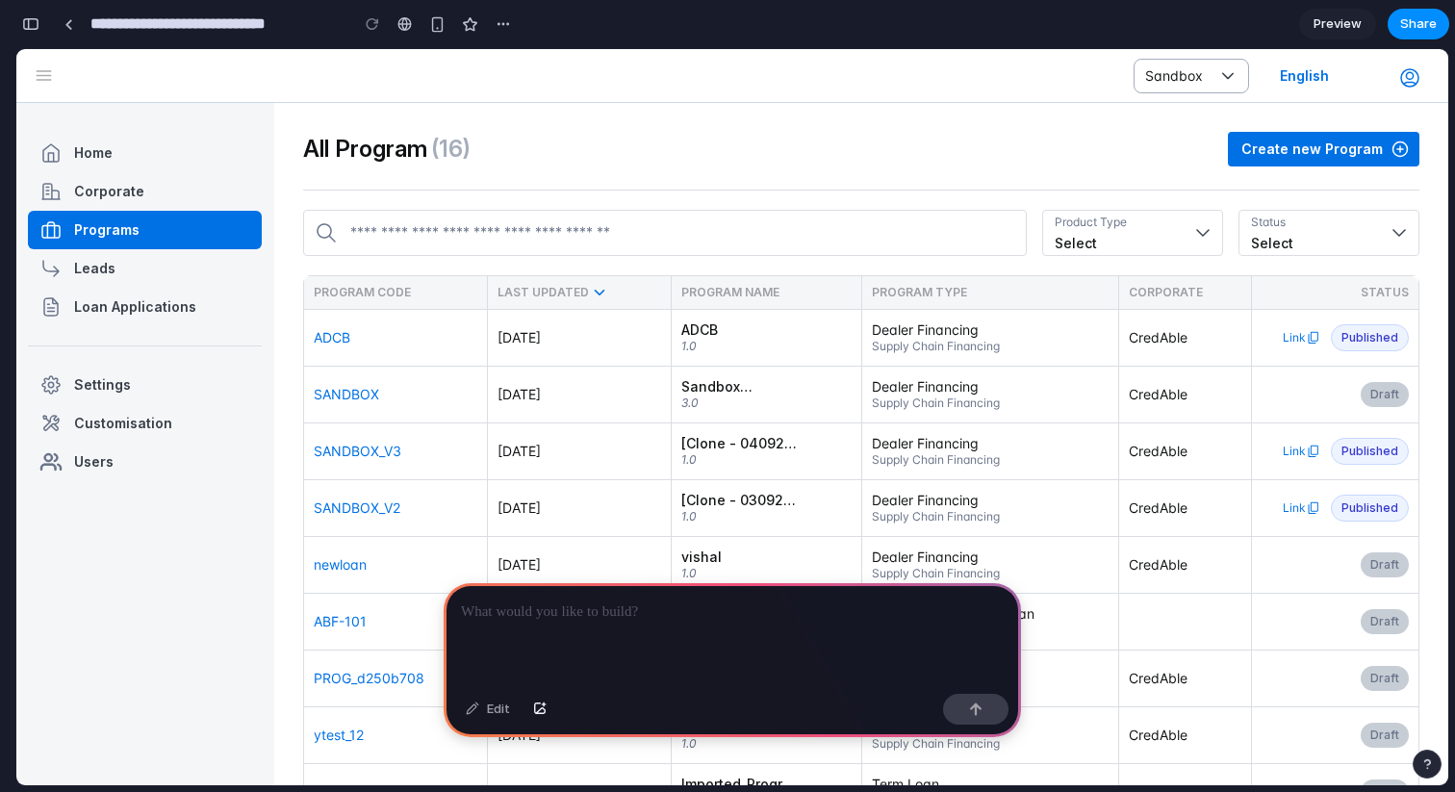
click at [1306, 341] on icon at bounding box center [1313, 337] width 15 height 15
